Goal: Task Accomplishment & Management: Use online tool/utility

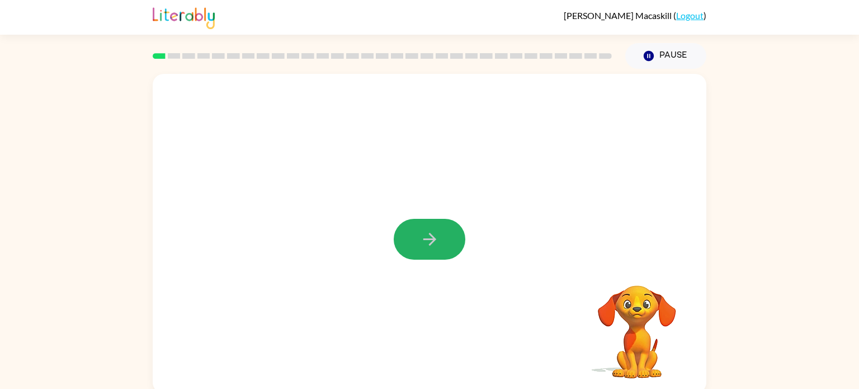
click at [425, 233] on icon "button" at bounding box center [430, 239] width 20 height 20
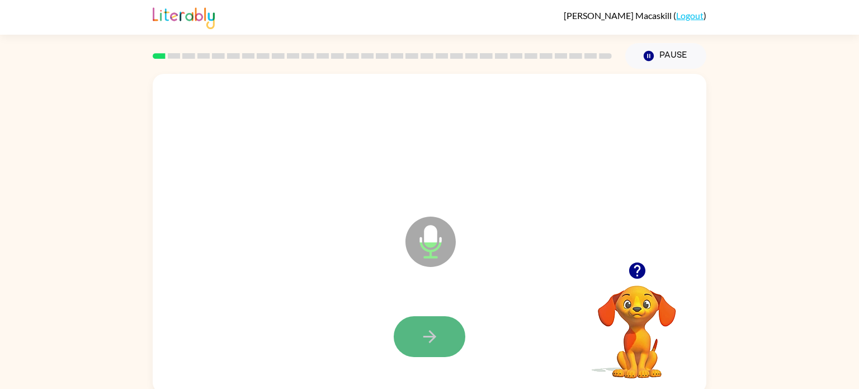
click at [430, 329] on icon "button" at bounding box center [430, 337] width 20 height 20
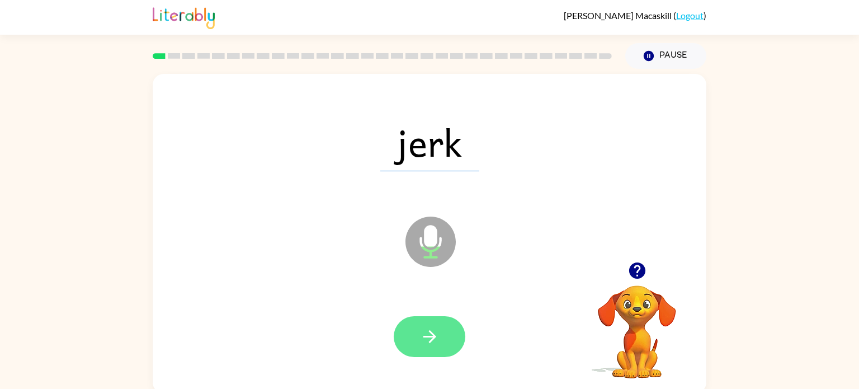
click at [427, 341] on icon "button" at bounding box center [430, 337] width 20 height 20
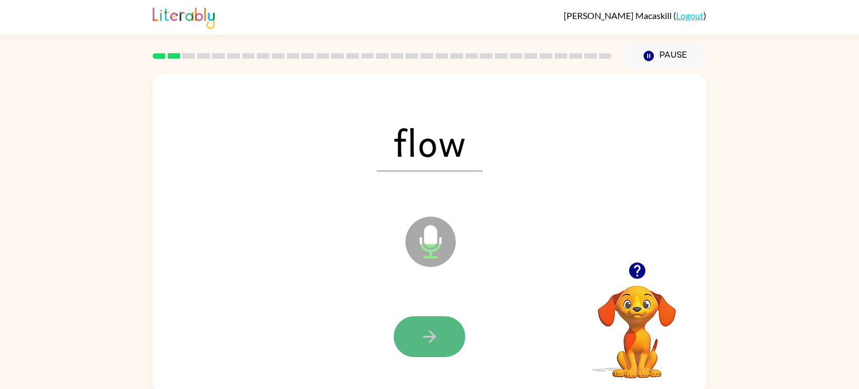
click at [429, 338] on icon "button" at bounding box center [430, 337] width 20 height 20
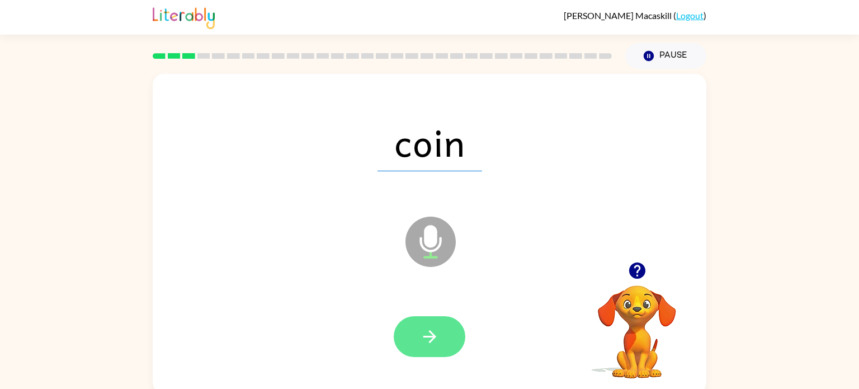
click at [429, 338] on icon "button" at bounding box center [430, 337] width 20 height 20
click at [428, 337] on icon "button" at bounding box center [429, 336] width 13 height 13
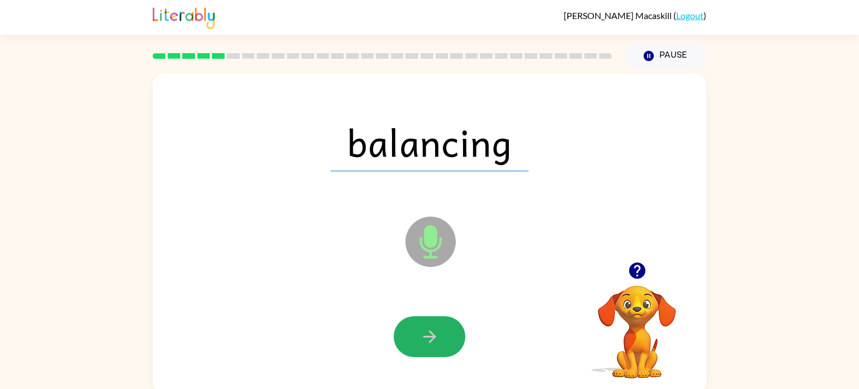
click at [428, 337] on icon "button" at bounding box center [429, 336] width 13 height 13
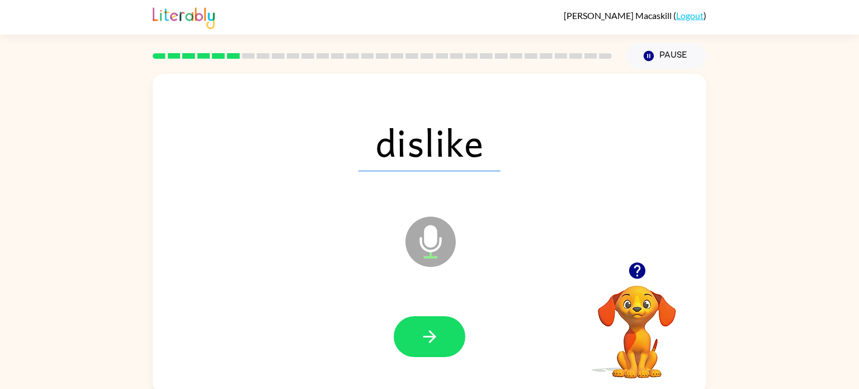
click at [428, 337] on icon "button" at bounding box center [429, 336] width 13 height 13
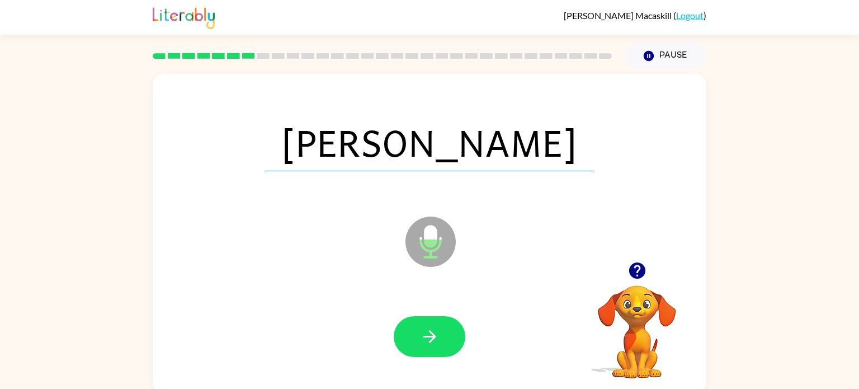
click at [428, 337] on icon "button" at bounding box center [429, 336] width 13 height 13
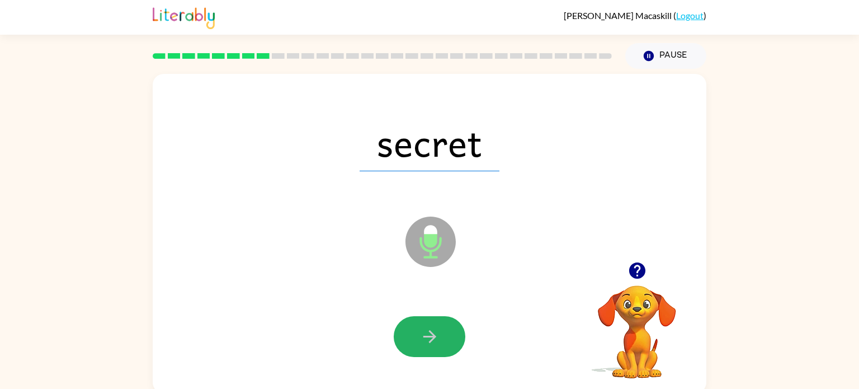
click at [428, 337] on icon "button" at bounding box center [429, 336] width 13 height 13
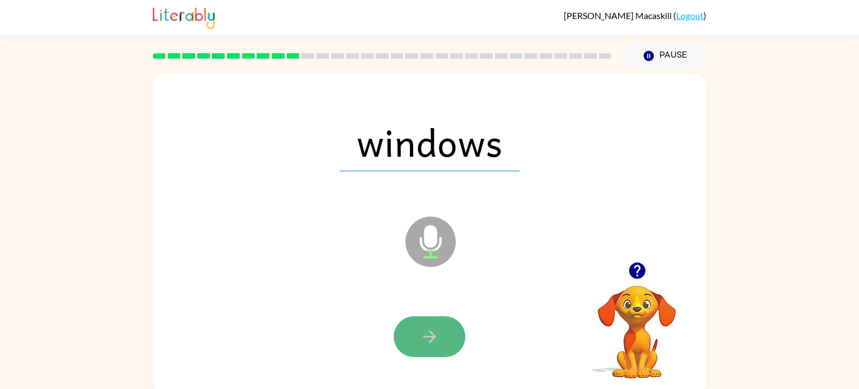
click at [428, 337] on icon "button" at bounding box center [430, 337] width 20 height 20
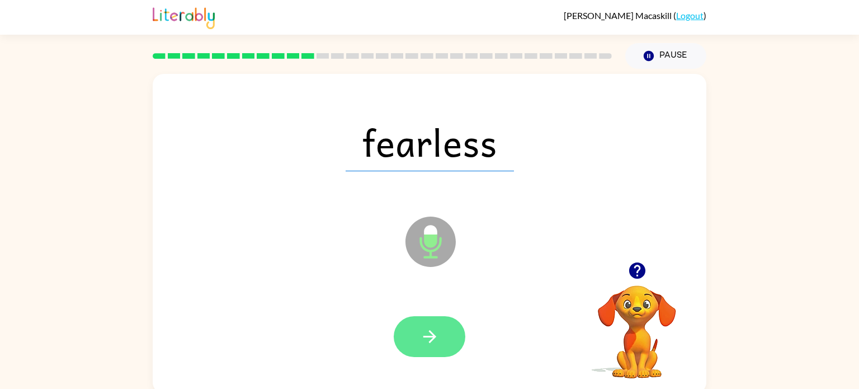
click at [429, 337] on icon "button" at bounding box center [430, 337] width 20 height 20
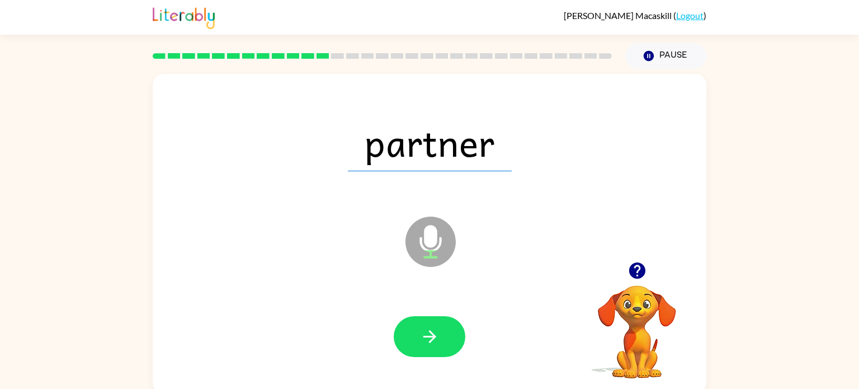
click at [429, 337] on icon "button" at bounding box center [430, 337] width 20 height 20
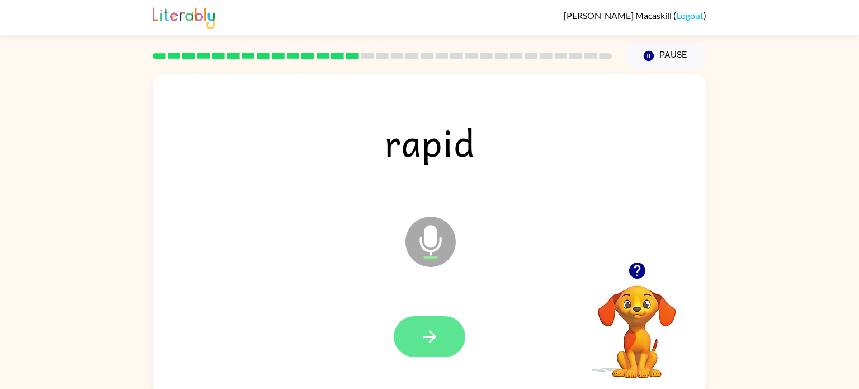
click at [427, 338] on icon "button" at bounding box center [430, 337] width 20 height 20
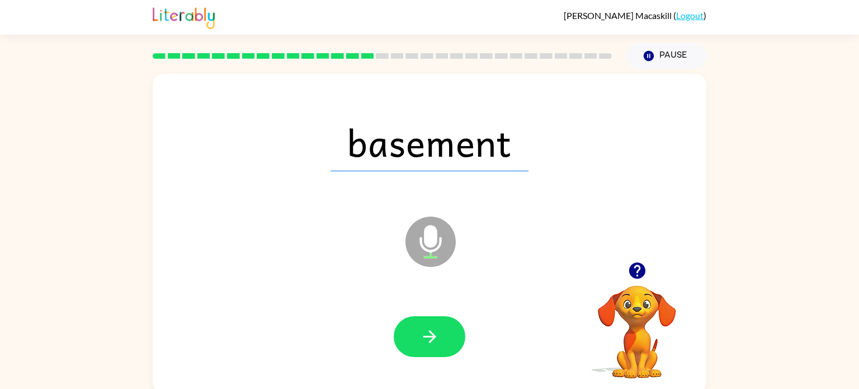
click at [427, 338] on icon "button" at bounding box center [430, 337] width 20 height 20
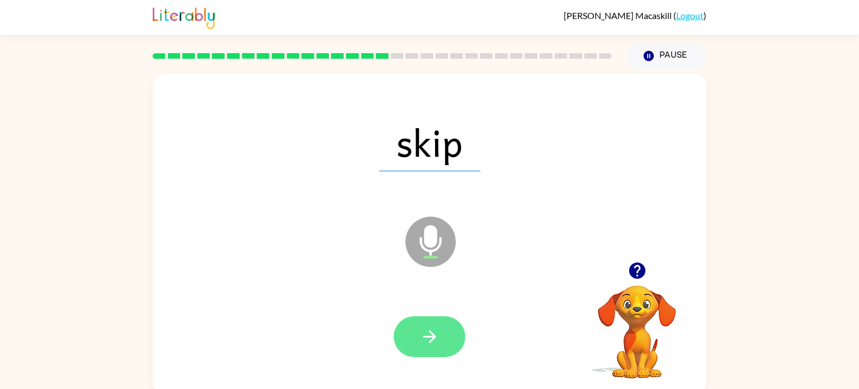
click at [427, 338] on icon "button" at bounding box center [430, 337] width 20 height 20
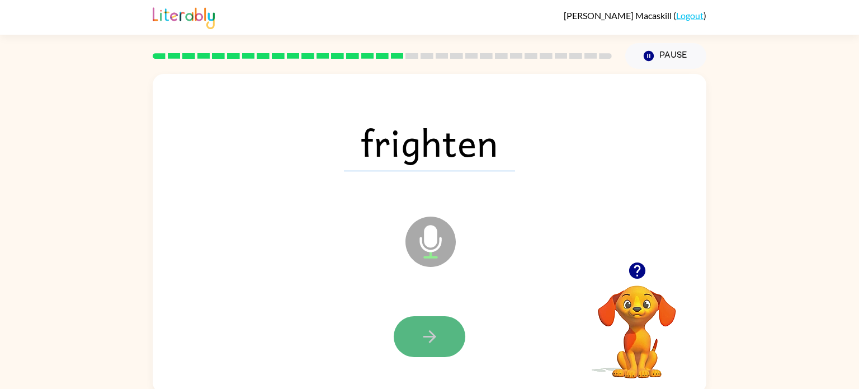
click at [427, 338] on icon "button" at bounding box center [430, 337] width 20 height 20
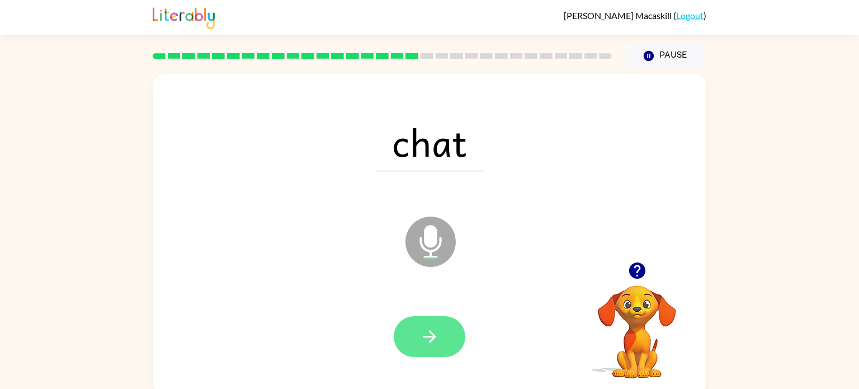
click at [427, 338] on icon "button" at bounding box center [430, 337] width 20 height 20
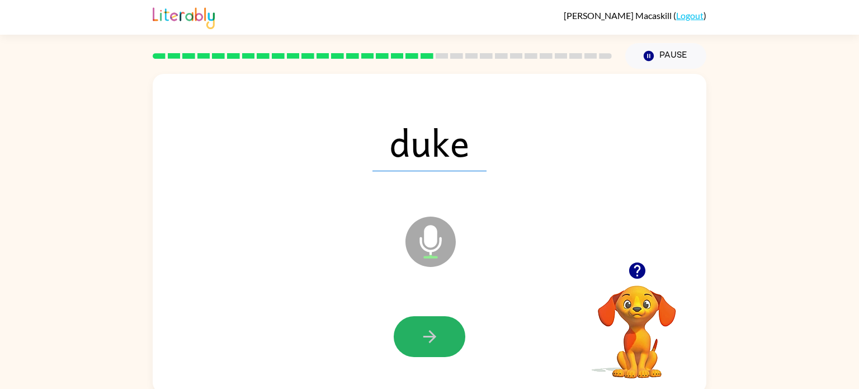
click at [427, 338] on icon "button" at bounding box center [430, 337] width 20 height 20
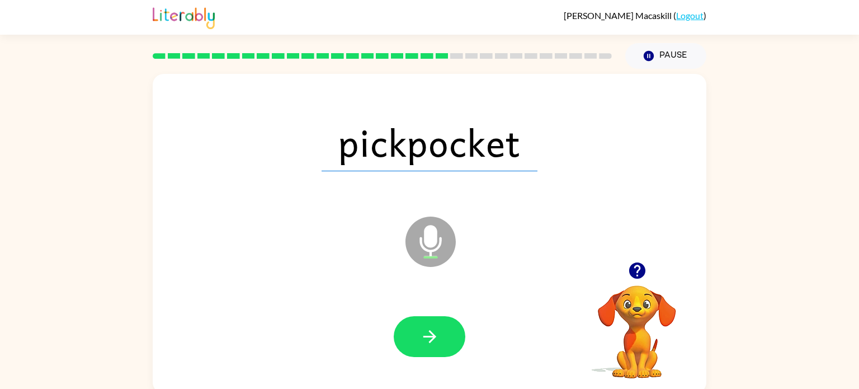
click at [427, 338] on icon "button" at bounding box center [430, 337] width 20 height 20
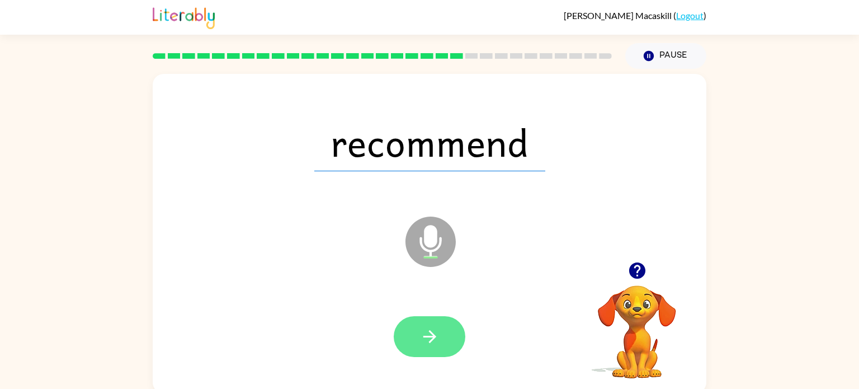
click at [427, 337] on icon "button" at bounding box center [430, 337] width 20 height 20
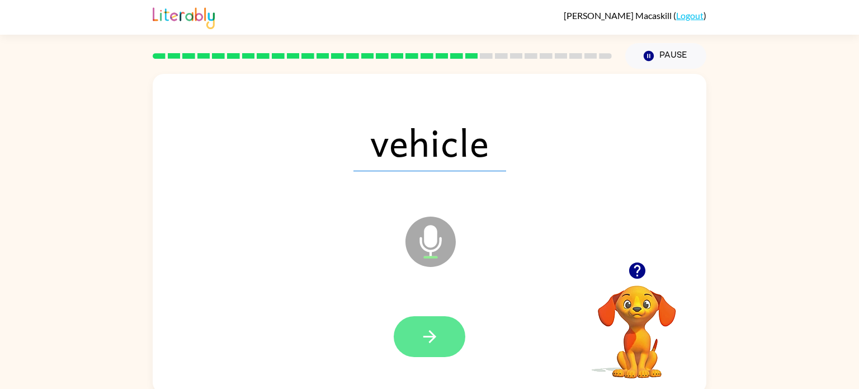
click at [427, 338] on icon "button" at bounding box center [430, 337] width 20 height 20
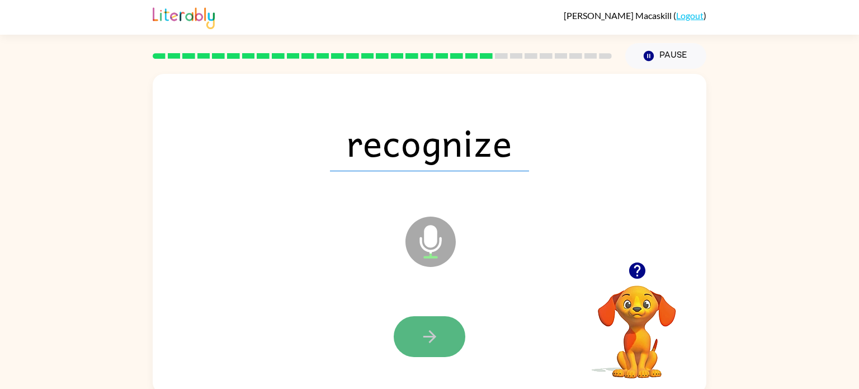
click at [427, 338] on icon "button" at bounding box center [430, 337] width 20 height 20
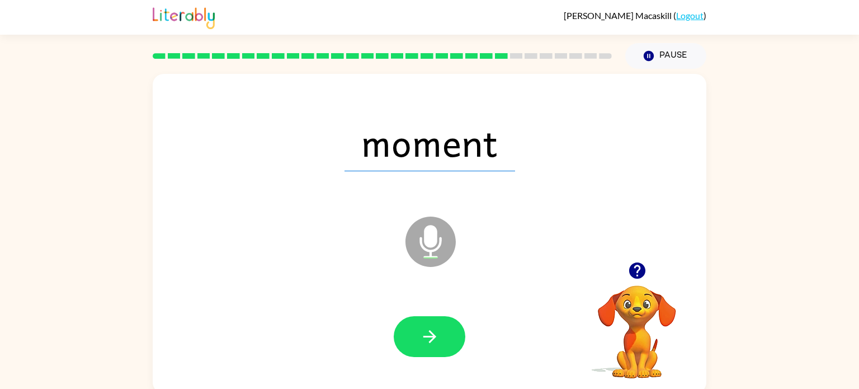
click at [427, 338] on icon "button" at bounding box center [430, 337] width 20 height 20
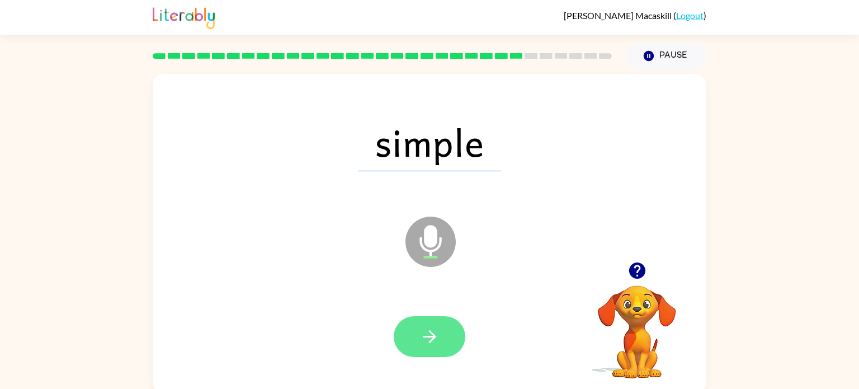
click at [427, 337] on icon "button" at bounding box center [430, 337] width 20 height 20
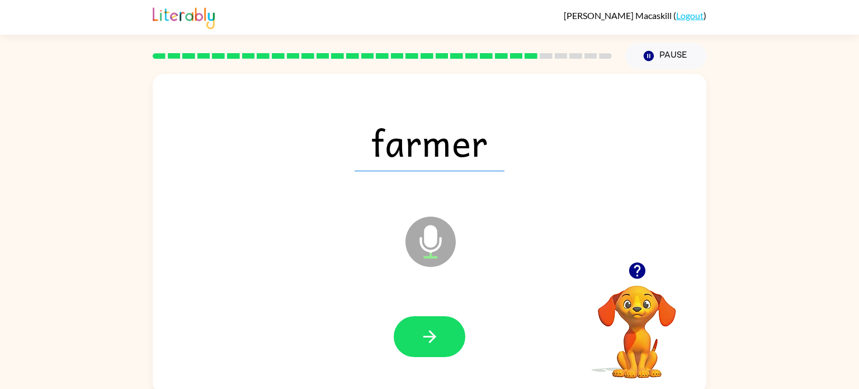
click at [427, 337] on icon "button" at bounding box center [430, 337] width 20 height 20
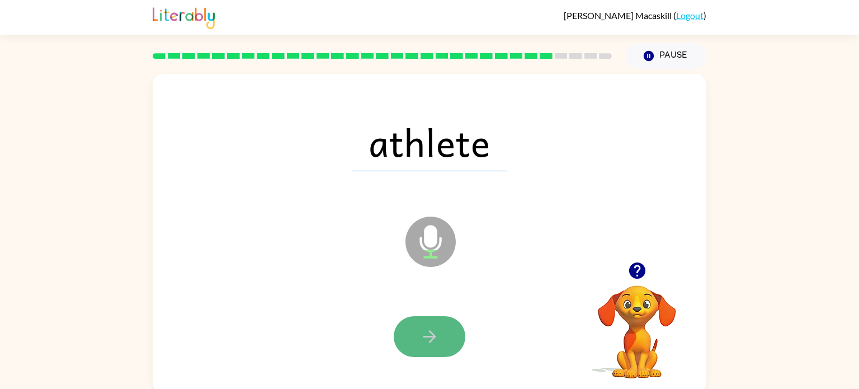
click at [427, 337] on icon "button" at bounding box center [430, 337] width 20 height 20
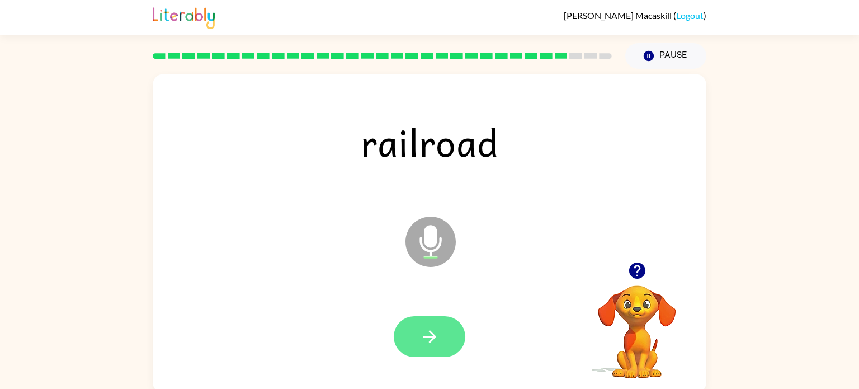
click at [427, 338] on icon "button" at bounding box center [430, 337] width 20 height 20
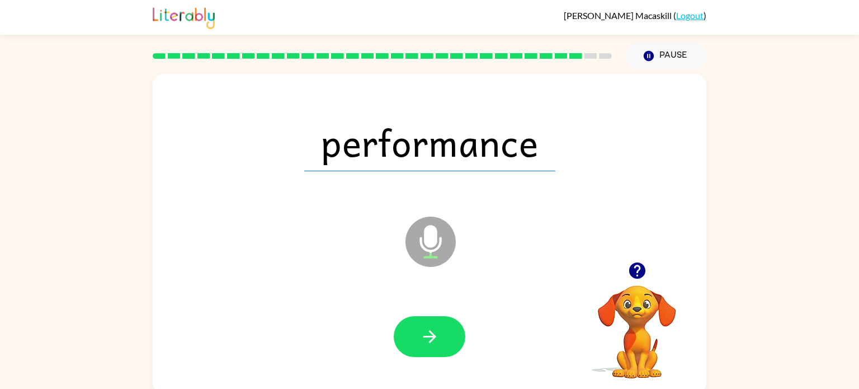
click at [427, 338] on icon "button" at bounding box center [430, 337] width 20 height 20
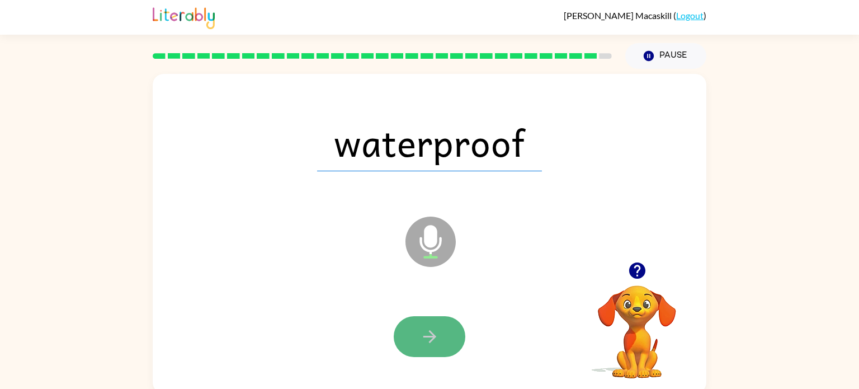
click at [427, 337] on icon "button" at bounding box center [430, 337] width 20 height 20
